Goal: Transaction & Acquisition: Download file/media

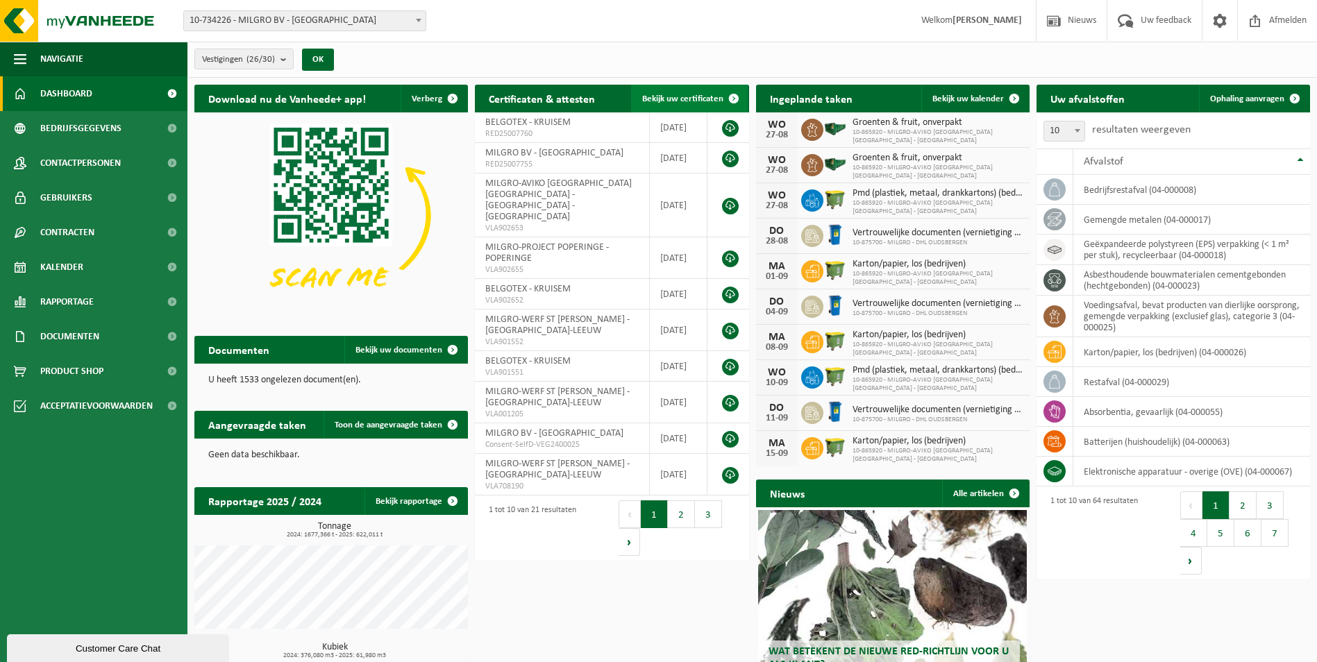
click at [678, 99] on span "Bekijk uw certificaten" at bounding box center [682, 98] width 81 height 9
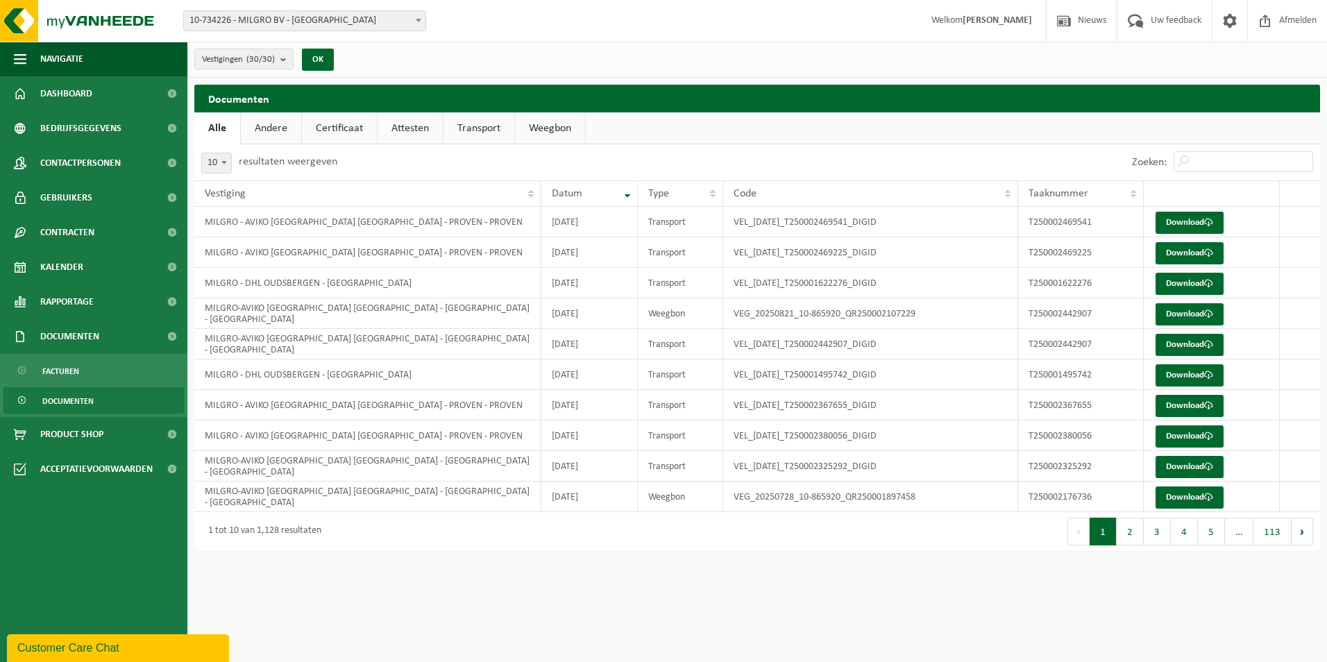
click at [406, 128] on link "Attesten" at bounding box center [410, 128] width 65 height 32
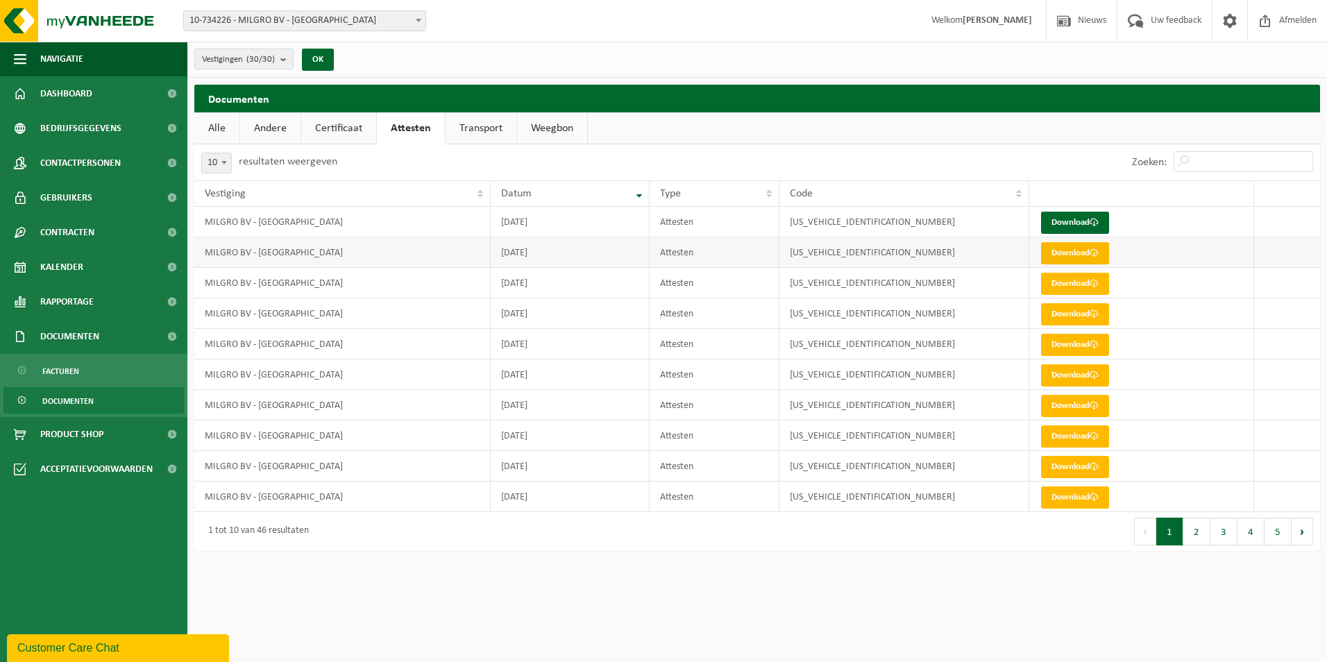
click at [1073, 255] on link "Download" at bounding box center [1075, 253] width 68 height 22
click at [328, 131] on link "Certificaat" at bounding box center [338, 128] width 75 height 32
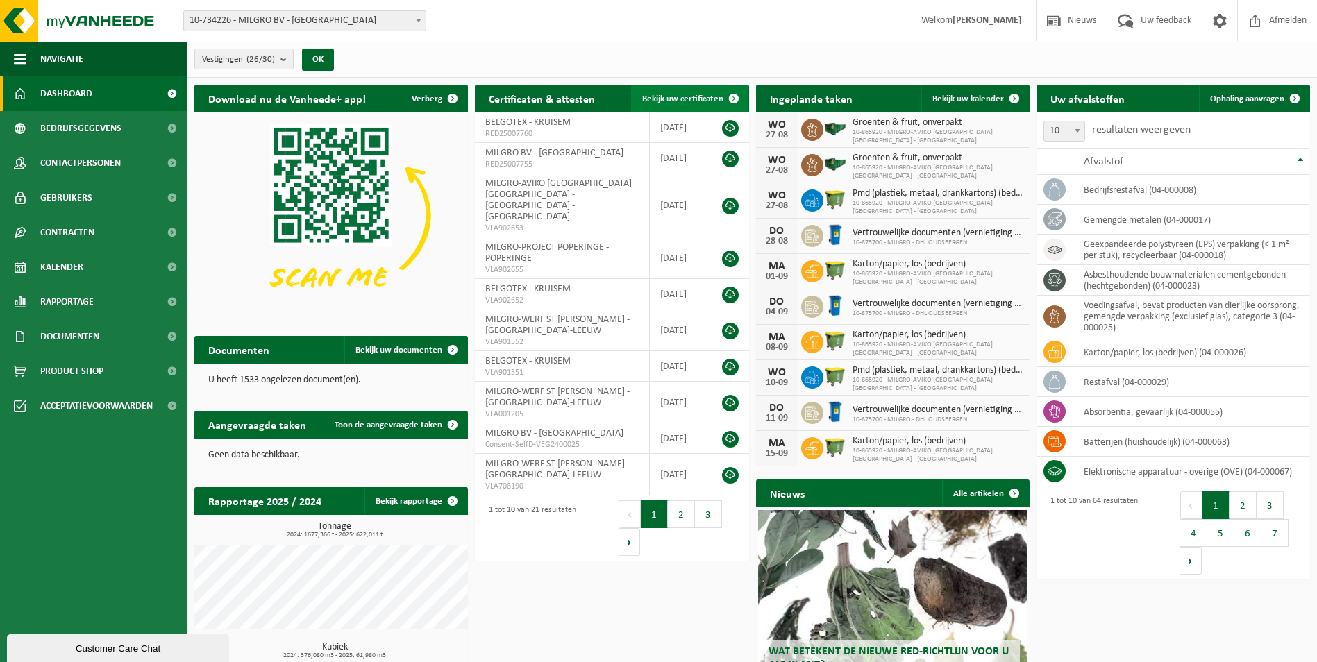
click at [670, 96] on span "Bekijk uw certificaten" at bounding box center [682, 98] width 81 height 9
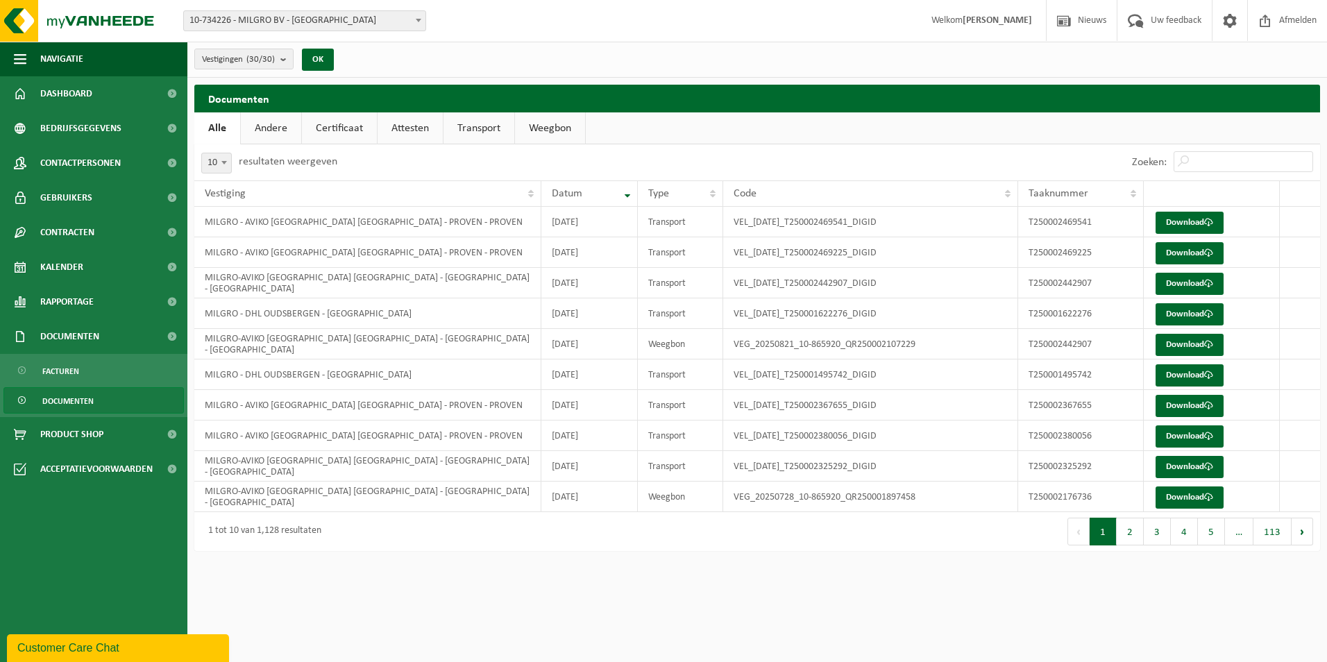
click at [399, 127] on link "Attesten" at bounding box center [410, 128] width 65 height 32
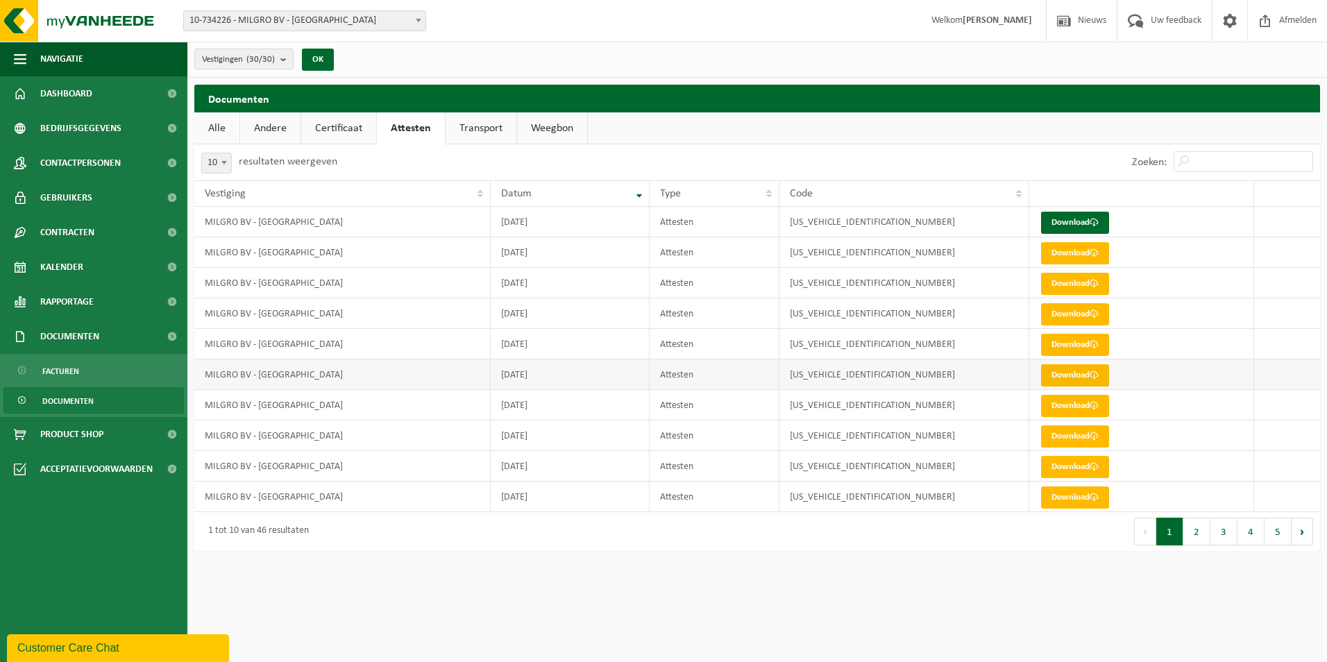
click at [1078, 376] on link "Download" at bounding box center [1075, 375] width 68 height 22
